Goal: Navigation & Orientation: Find specific page/section

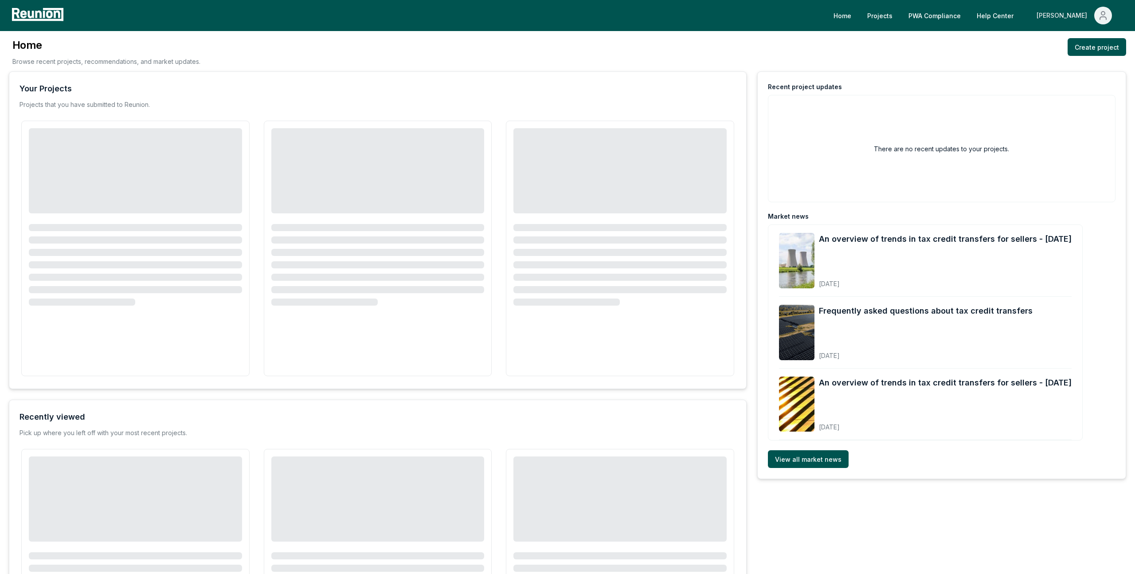
click at [1080, 13] on div "[PERSON_NAME]" at bounding box center [1063, 16] width 54 height 18
click at [1071, 53] on div "Admin Portal" at bounding box center [1083, 47] width 85 height 25
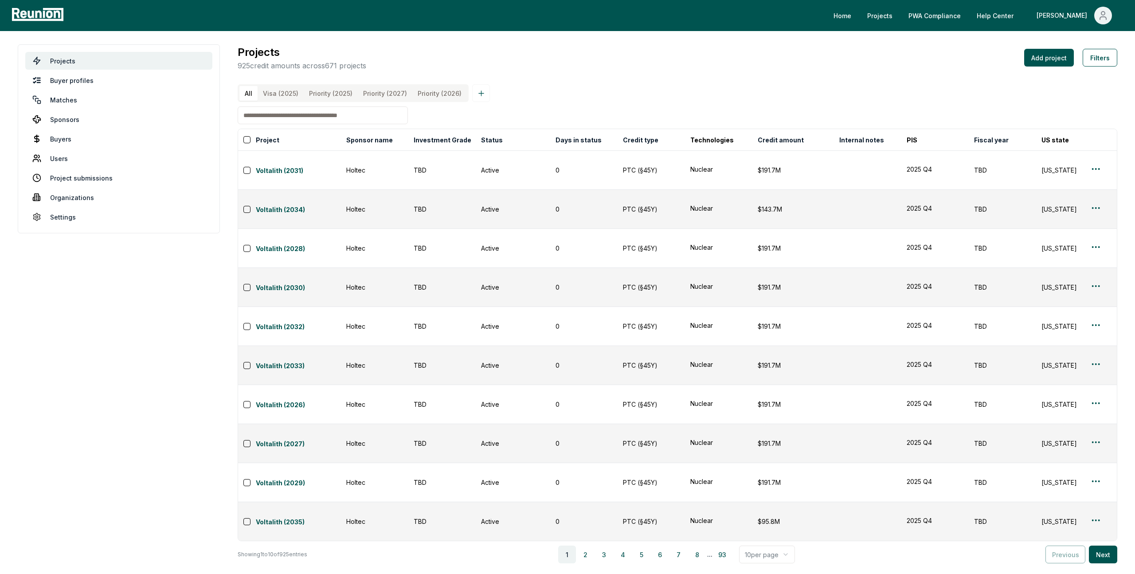
click at [762, 403] on html "Please visit us on your desktop We're working on making our marketplace mobile-…" at bounding box center [567, 288] width 1135 height 576
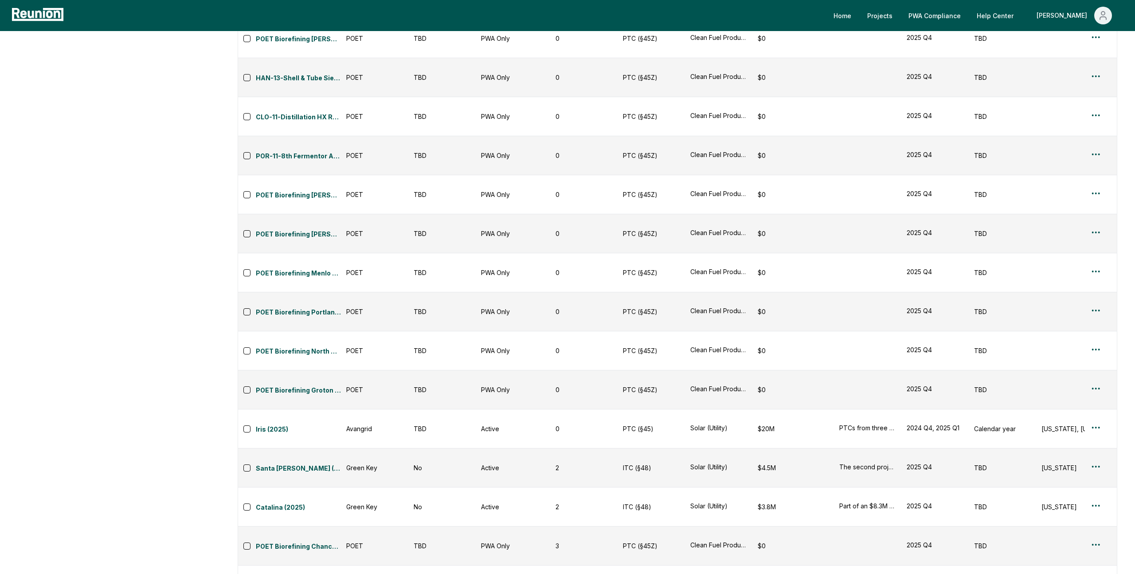
scroll to position [2006, 0]
click at [778, 553] on html "Please visit us on your desktop We're working on making our marketplace mobile-…" at bounding box center [567, 33] width 1135 height 4078
click at [723, 554] on html "Please visit us on your desktop We're working on making our marketplace mobile-…" at bounding box center [567, 33] width 1135 height 4078
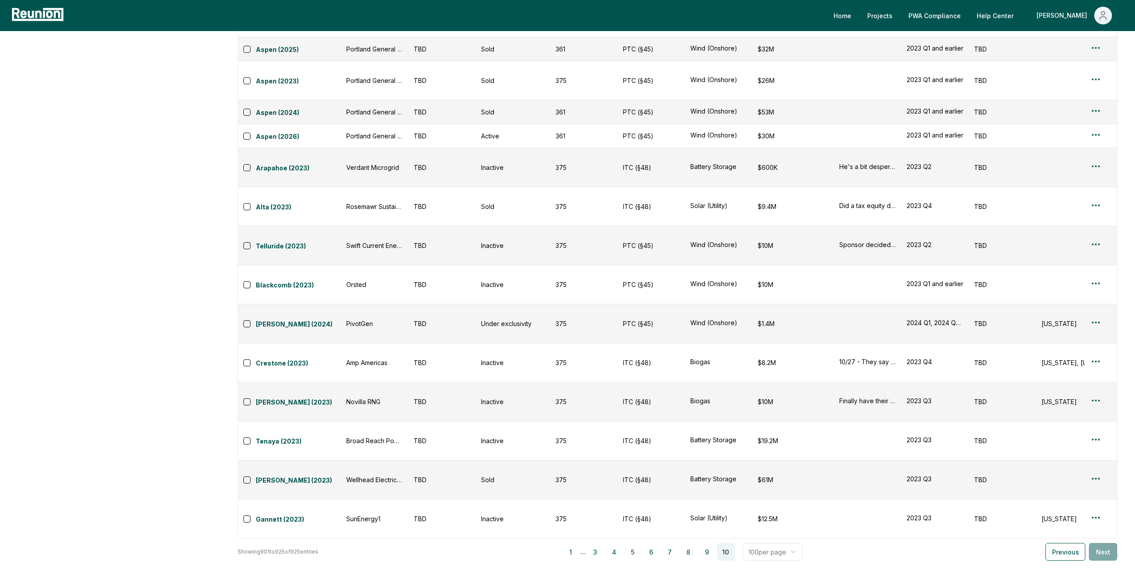
scroll to position [211, 0]
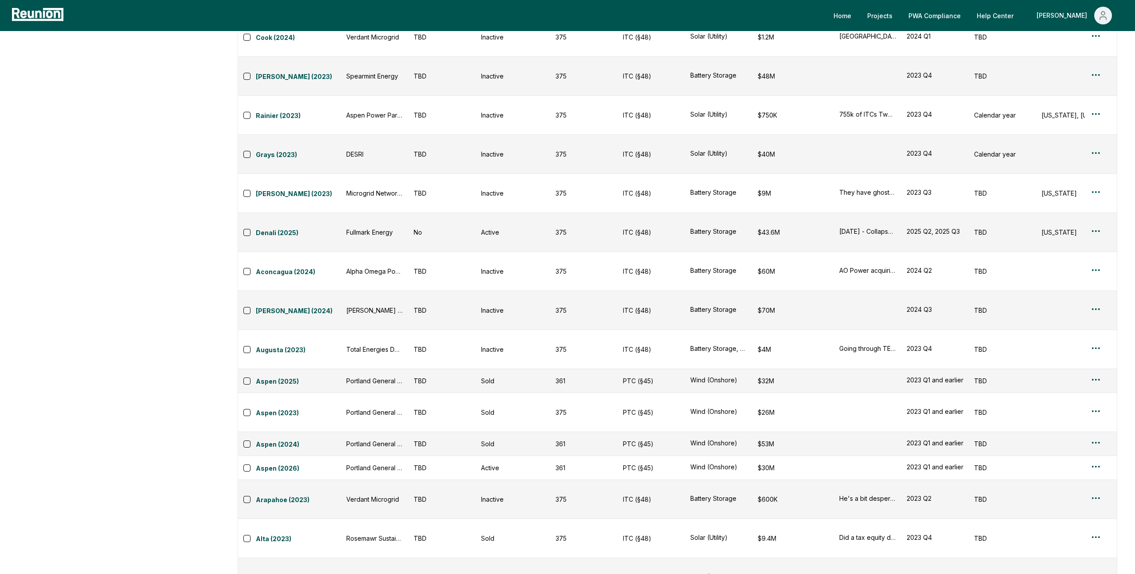
click at [762, 553] on html "Please visit us on your desktop We're working on making our marketplace mobile-…" at bounding box center [567, 347] width 1135 height 1116
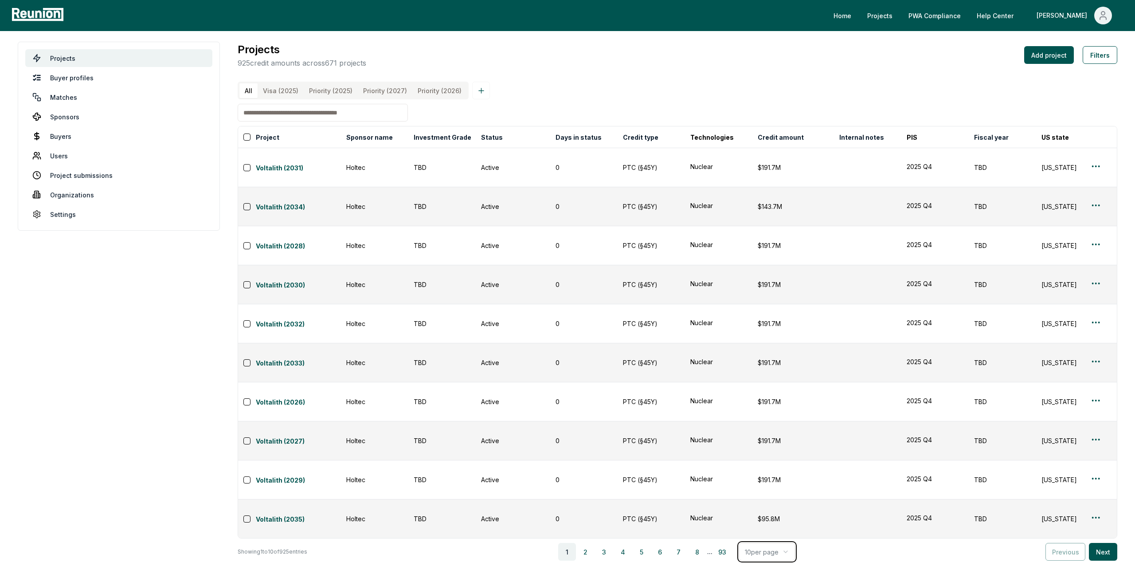
scroll to position [0, 0]
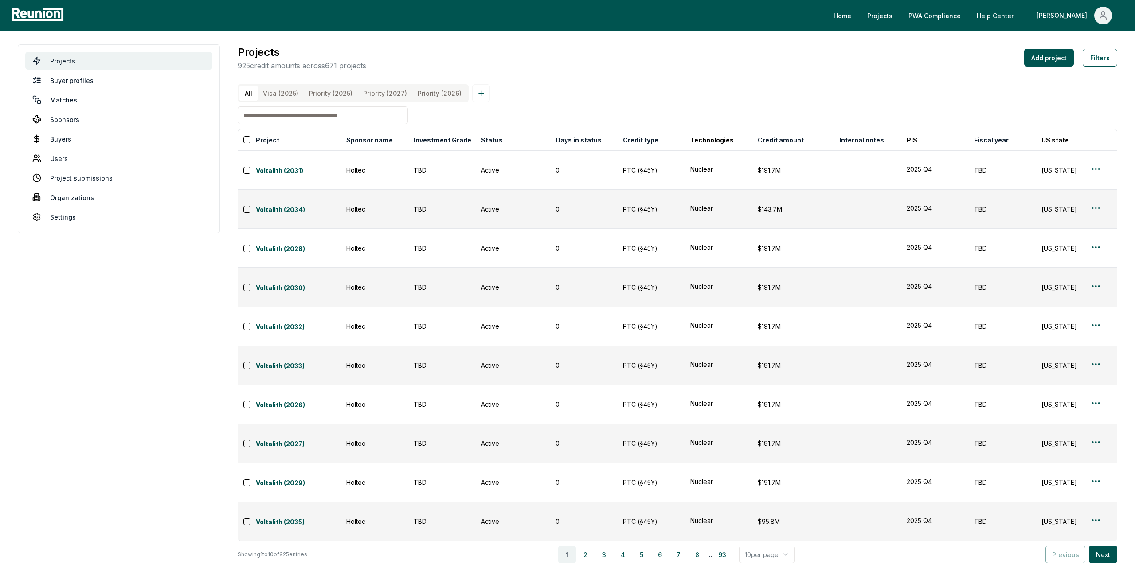
click at [774, 408] on html "Please visit us on your desktop We're working on making our marketplace mobile-…" at bounding box center [567, 288] width 1135 height 576
